Goal: Task Accomplishment & Management: Use online tool/utility

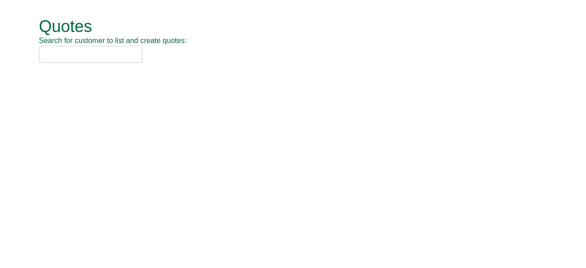
click at [102, 60] on input "text" at bounding box center [90, 54] width 103 height 17
type input "cbre"
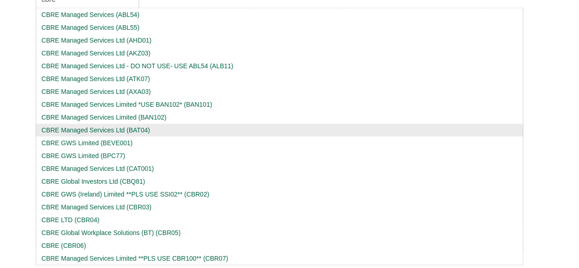
scroll to position [56, 0]
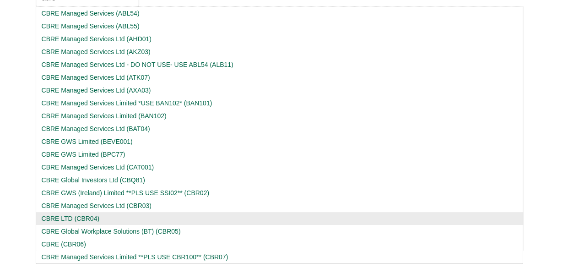
click at [87, 220] on div "CBRE LTD (CBR04)" at bounding box center [280, 218] width 476 height 9
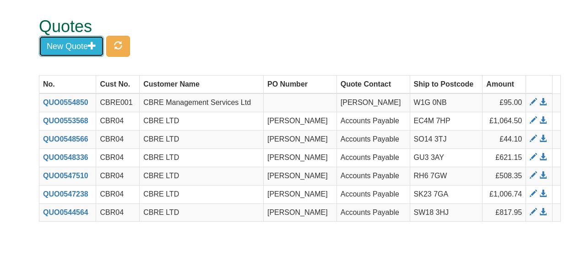
click at [89, 45] on button "New Quote" at bounding box center [71, 46] width 65 height 21
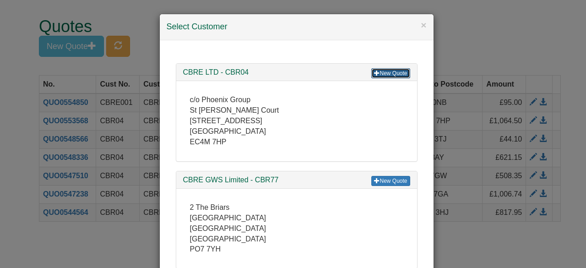
click at [377, 76] on link "New Quote" at bounding box center [390, 73] width 38 height 10
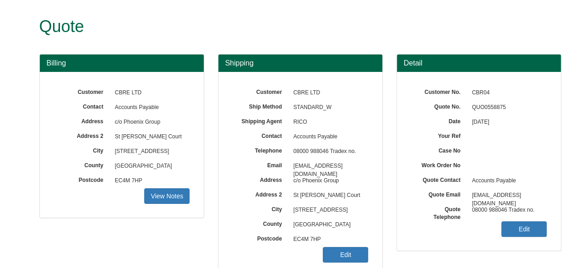
scroll to position [142, 0]
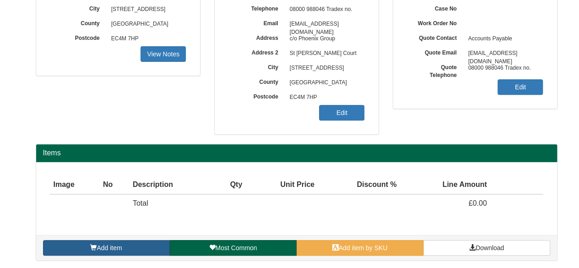
click at [120, 241] on link "Add item" at bounding box center [106, 248] width 127 height 16
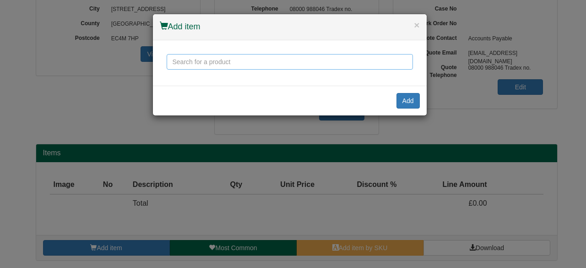
click at [213, 54] on input "text" at bounding box center [290, 62] width 246 height 16
type input "lower gas"
